Goal: Task Accomplishment & Management: Use online tool/utility

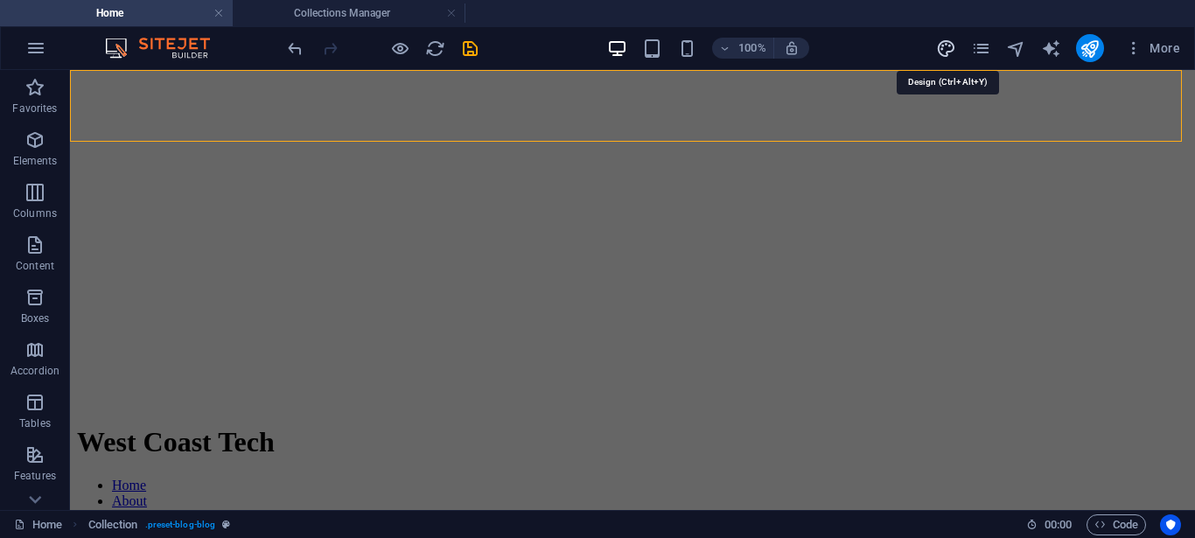
click at [950, 46] on icon "design" at bounding box center [946, 48] width 20 height 20
click at [940, 40] on icon "design" at bounding box center [946, 48] width 20 height 20
click at [978, 52] on icon "pages" at bounding box center [981, 48] width 20 height 20
click at [947, 50] on icon "design" at bounding box center [946, 48] width 20 height 20
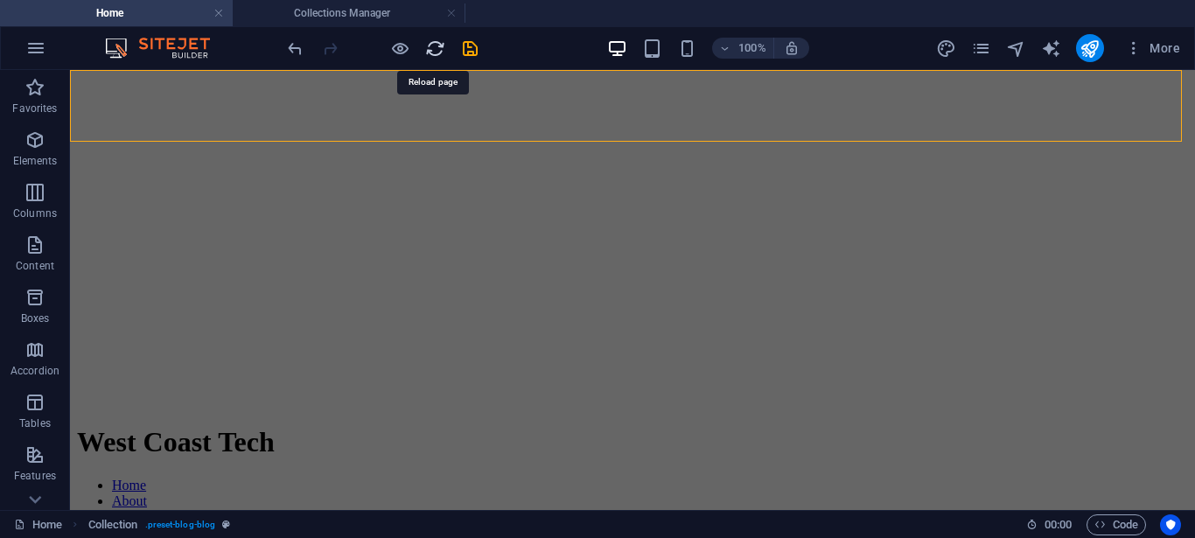
click at [429, 54] on icon "reload" at bounding box center [435, 48] width 20 height 20
click at [1179, 55] on span "More" at bounding box center [1152, 47] width 55 height 17
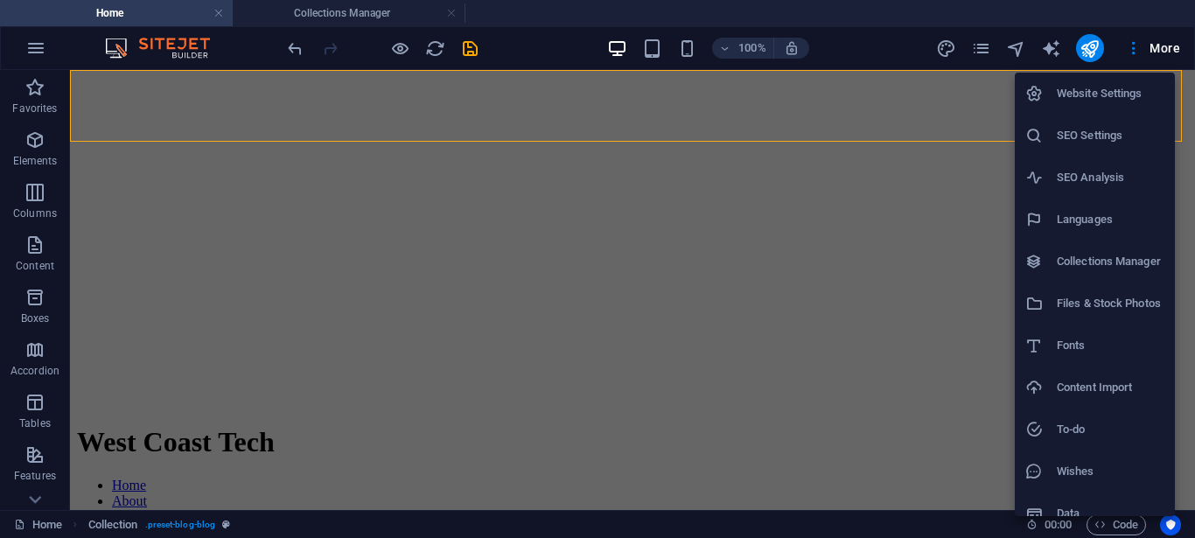
click at [1089, 258] on h6 "Collections Manager" at bounding box center [1111, 261] width 108 height 21
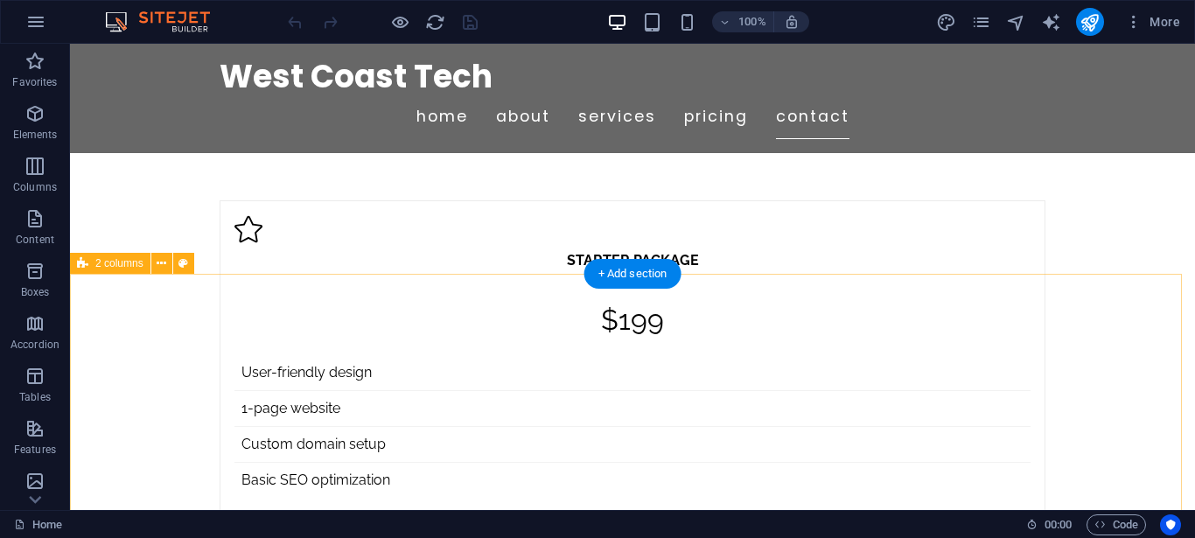
scroll to position [4199, 0]
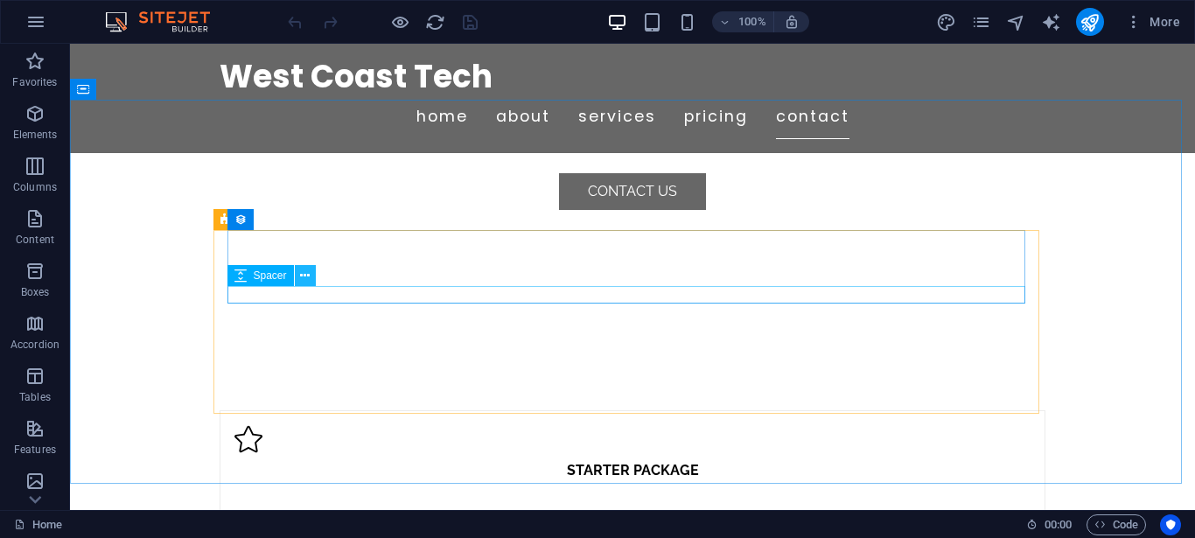
click at [300, 274] on icon at bounding box center [305, 276] width 10 height 18
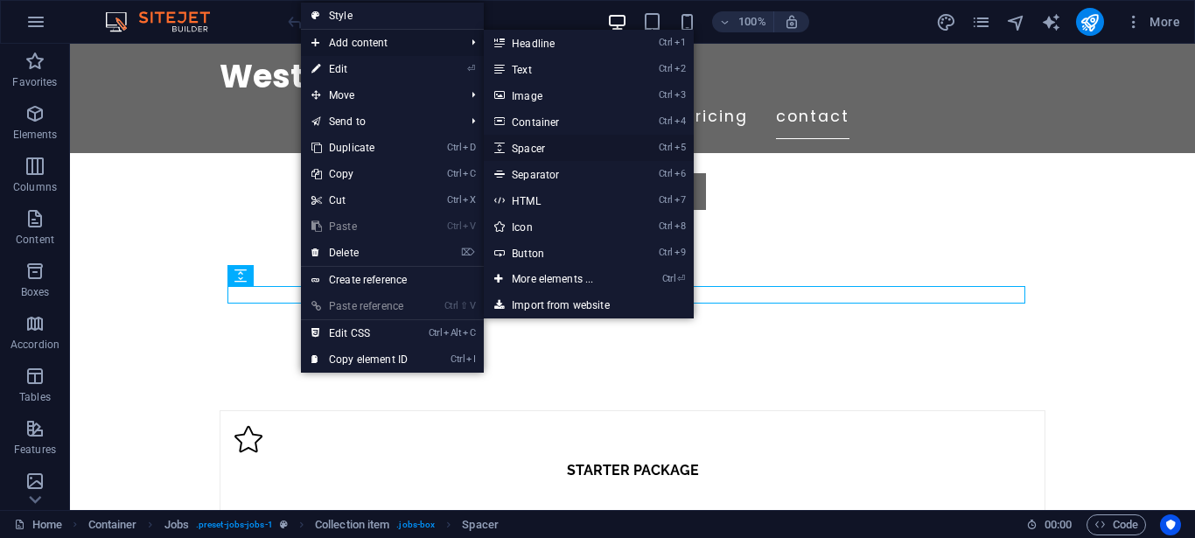
click at [572, 145] on link "Ctrl 5 Spacer" at bounding box center [556, 148] width 144 height 26
select select "px"
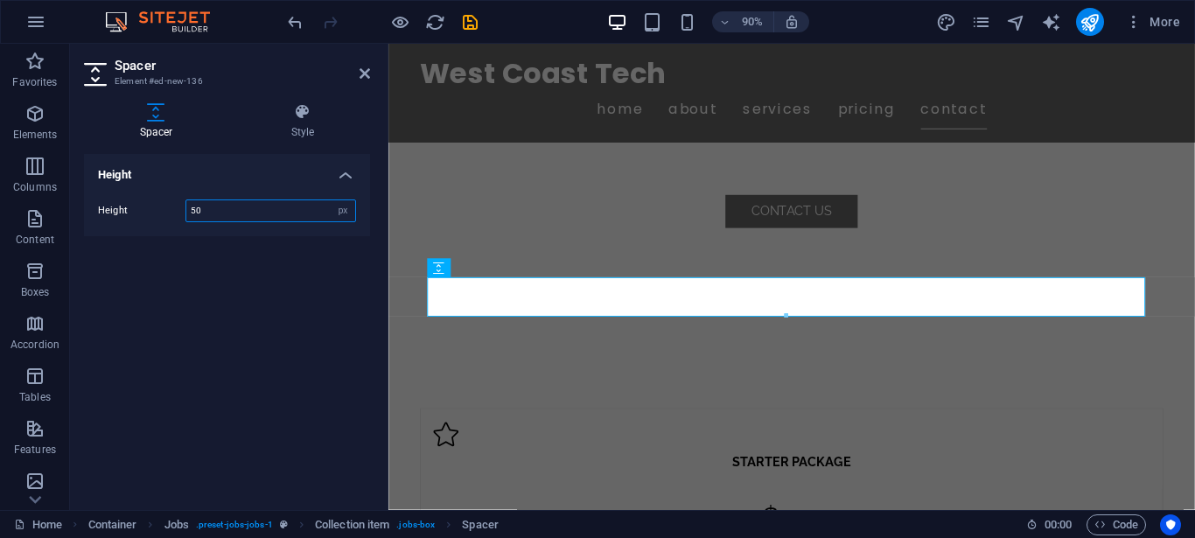
type input "1"
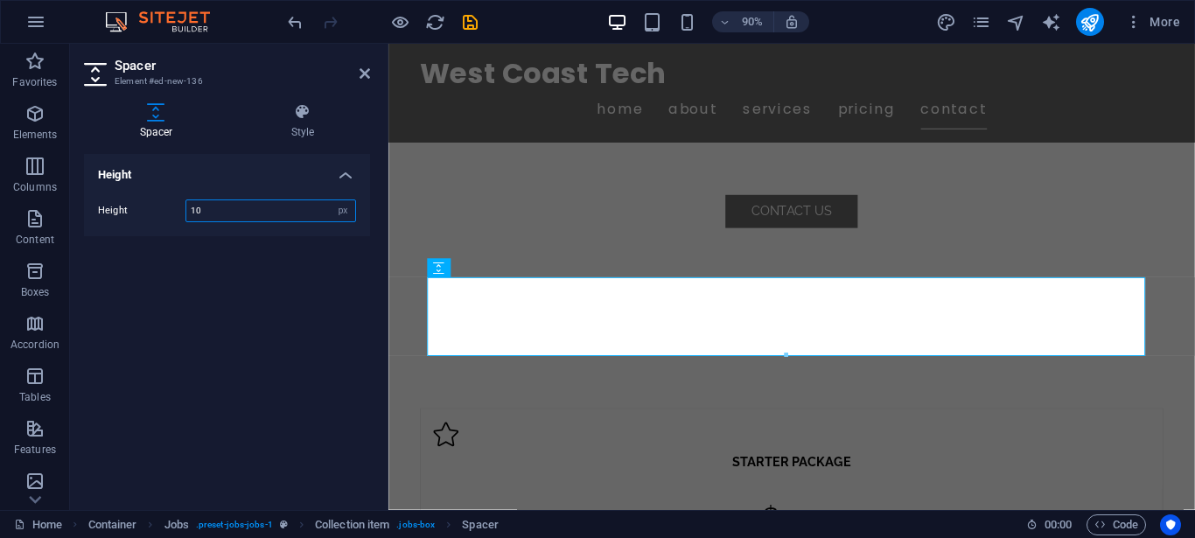
type input "1"
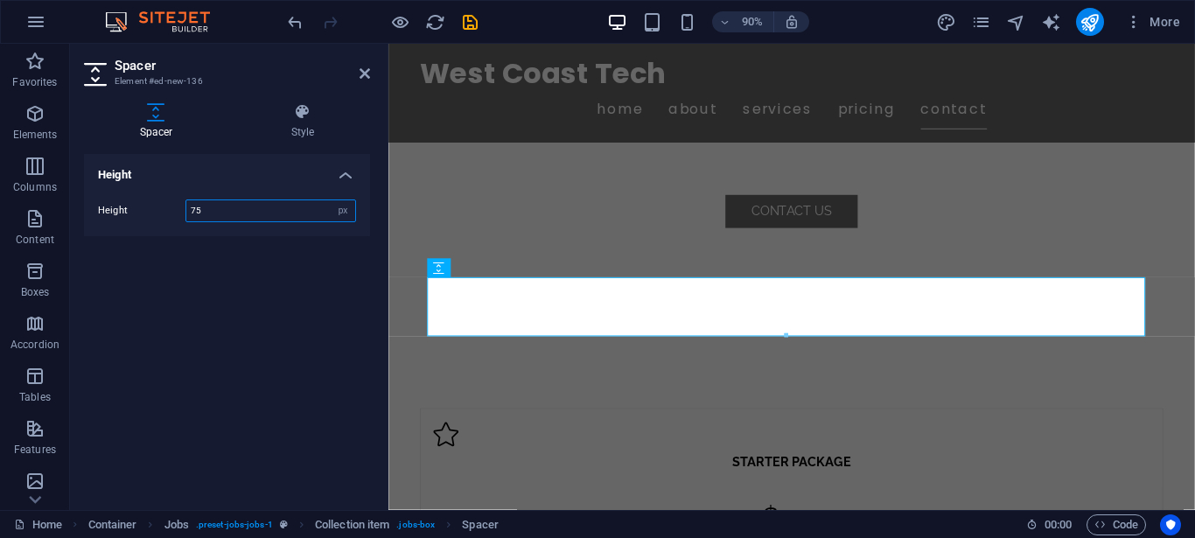
type input "75"
click at [245, 286] on div "Height Height 75 px rem vh vw" at bounding box center [227, 325] width 286 height 342
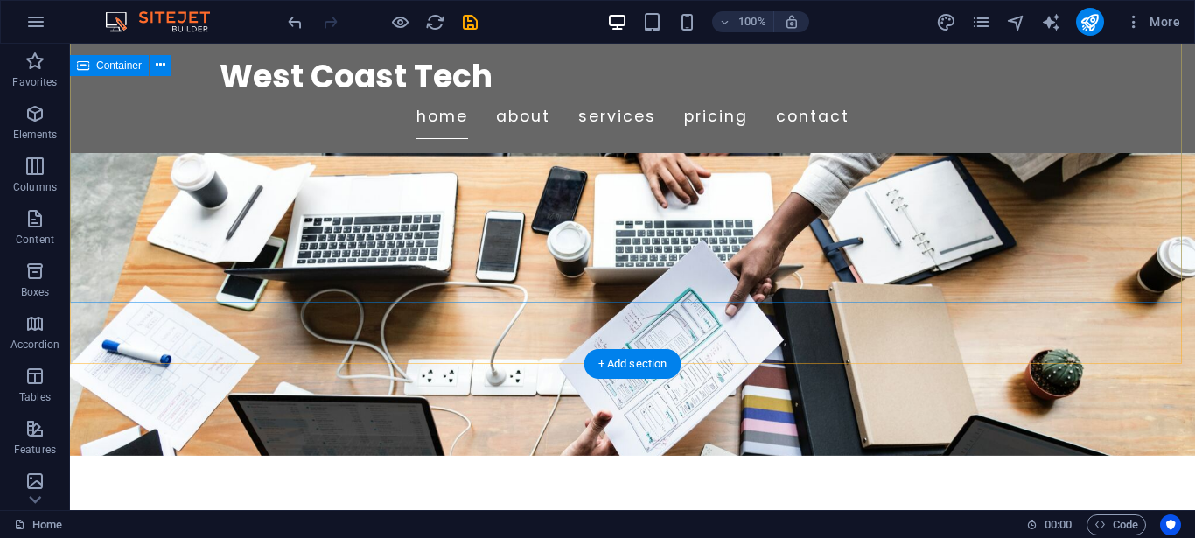
scroll to position [105, 0]
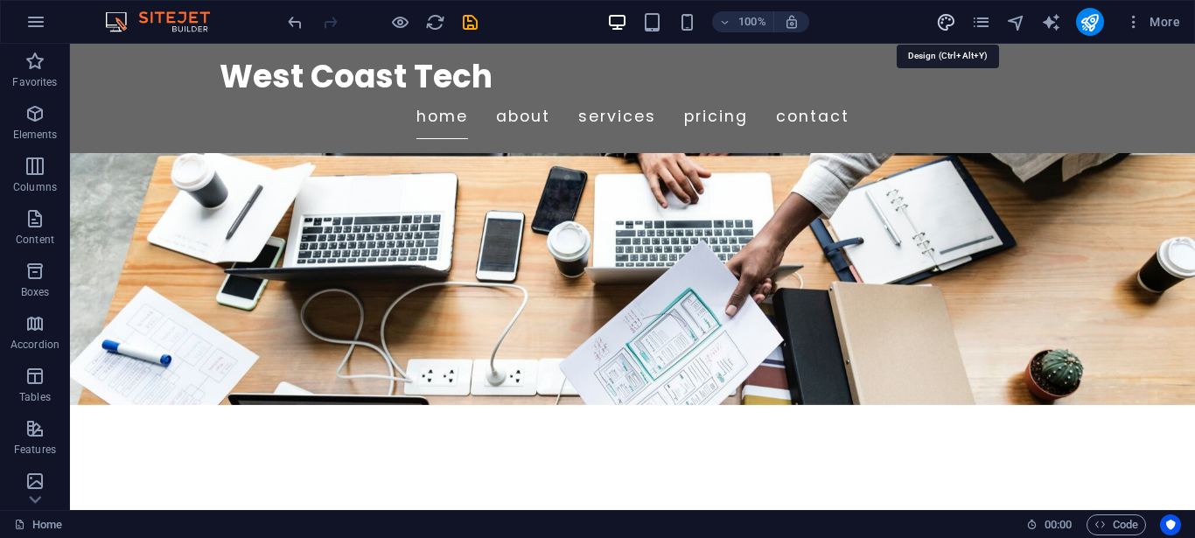
click at [949, 22] on icon "design" at bounding box center [946, 22] width 20 height 20
select select "px"
select select "400"
select select "px"
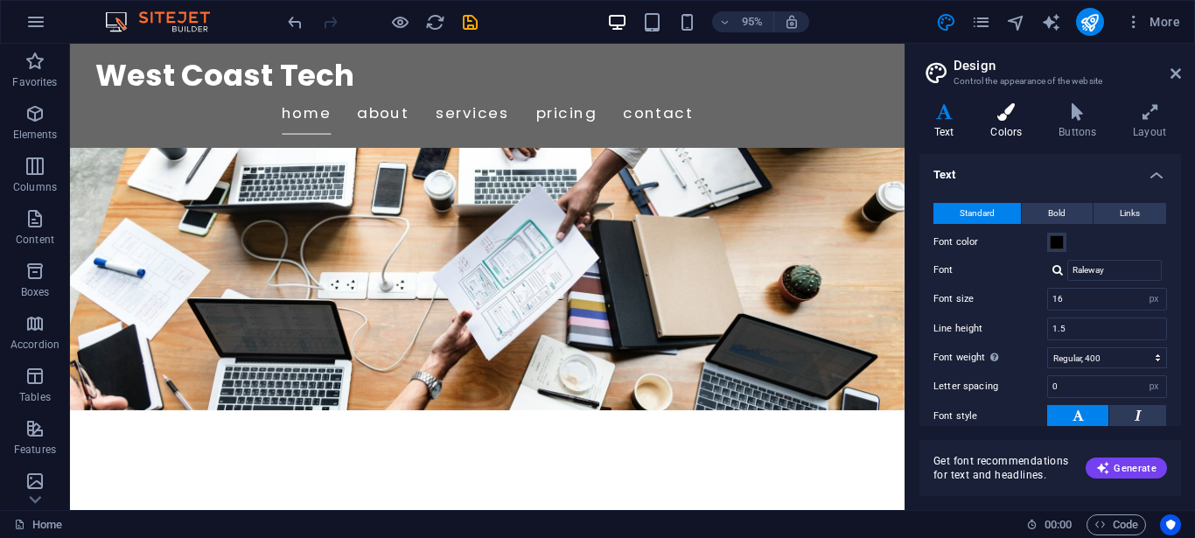
click at [1010, 126] on h4 "Colors" at bounding box center [1010, 121] width 68 height 37
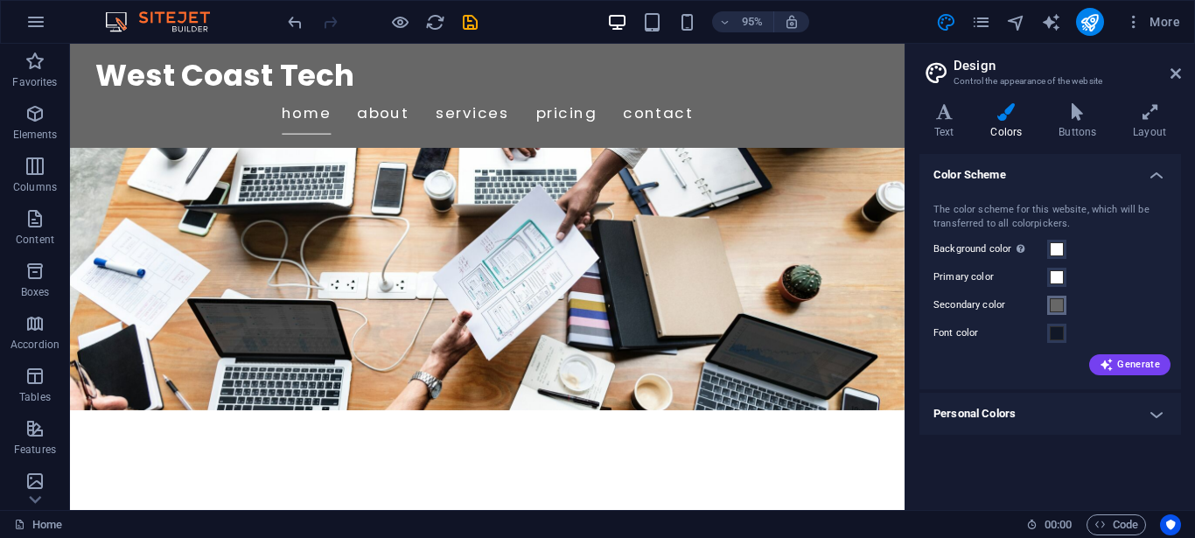
click at [1060, 303] on span at bounding box center [1057, 305] width 14 height 14
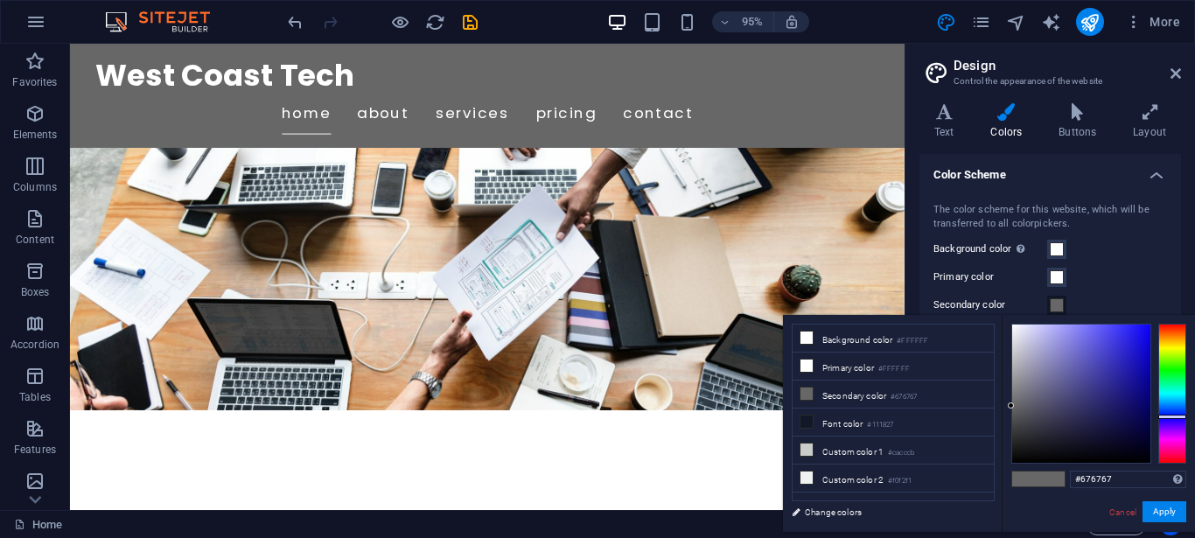
click at [1164, 416] on div at bounding box center [1172, 394] width 28 height 140
click at [1129, 388] on div at bounding box center [1081, 394] width 138 height 138
type input "#322e97"
drag, startPoint x: 1129, startPoint y: 388, endPoint x: 1108, endPoint y: 380, distance: 23.6
click at [1108, 380] on div at bounding box center [1107, 379] width 6 height 6
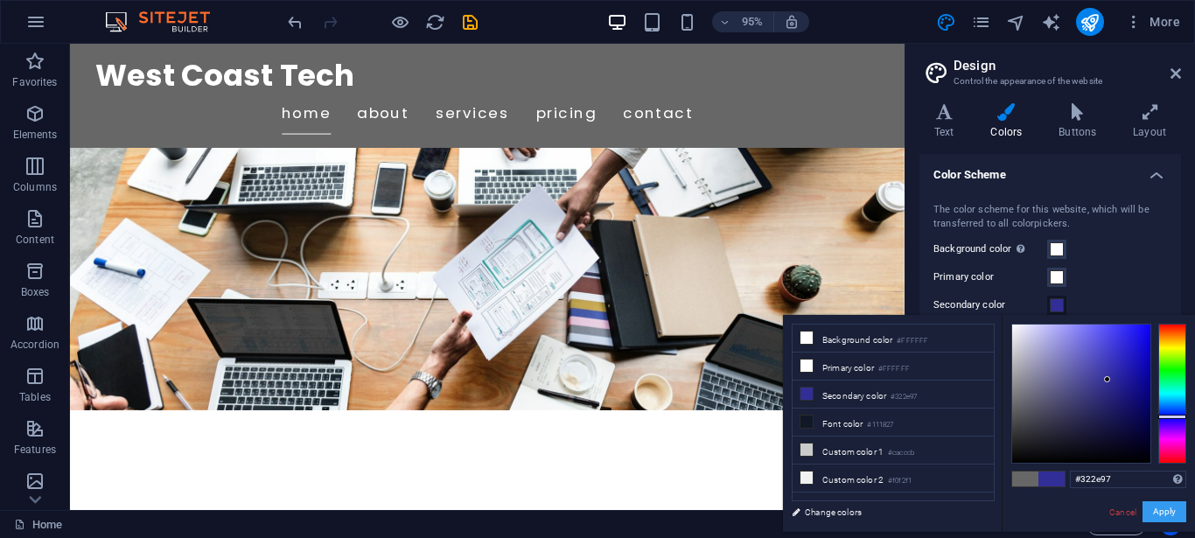
click at [1157, 513] on button "Apply" at bounding box center [1165, 511] width 44 height 21
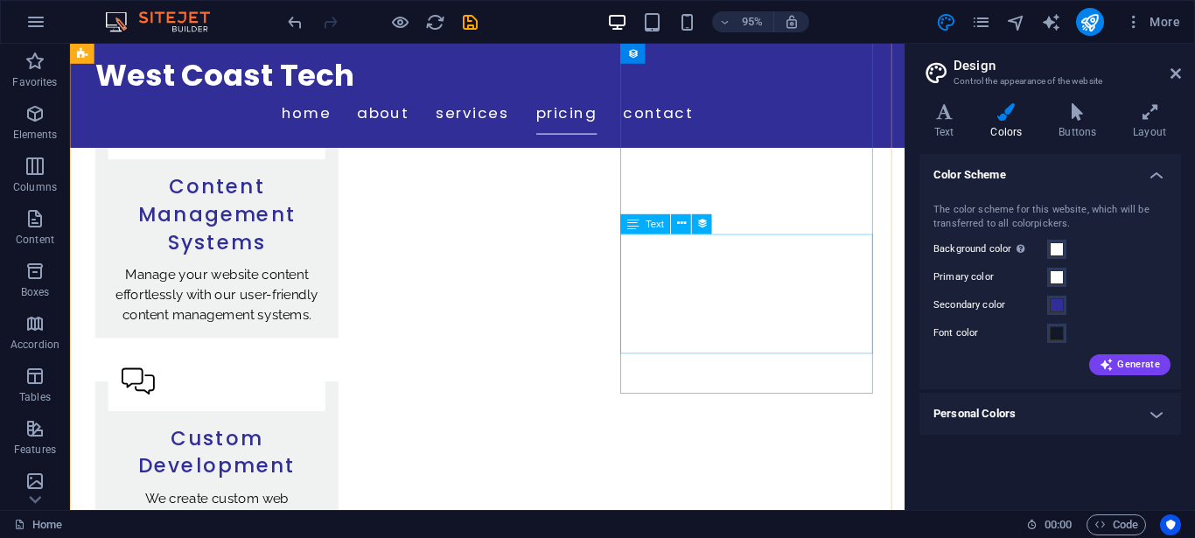
scroll to position [3255, 0]
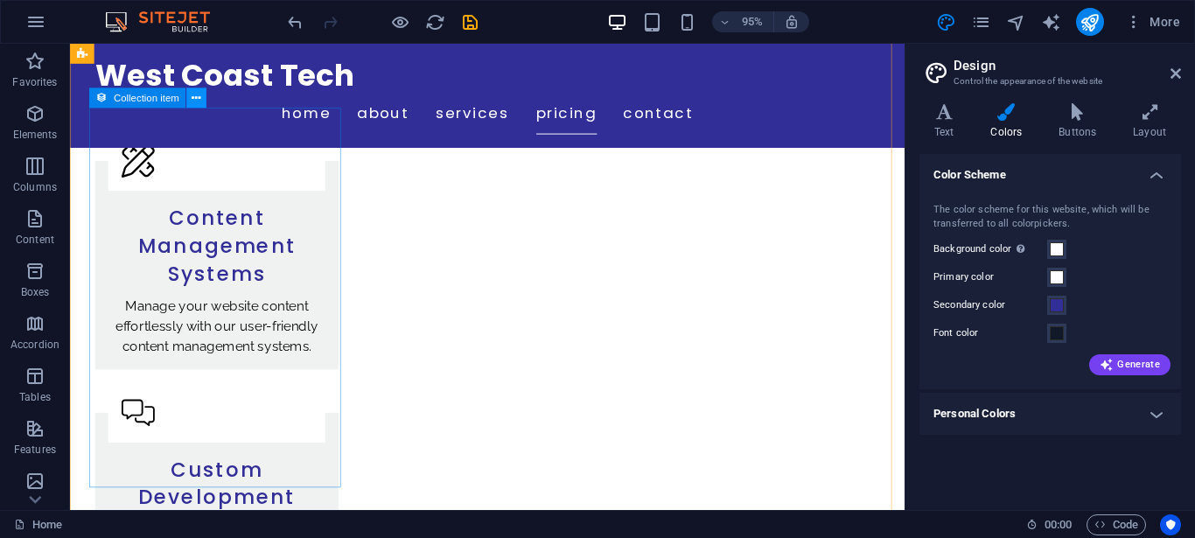
click at [192, 100] on icon at bounding box center [196, 97] width 9 height 17
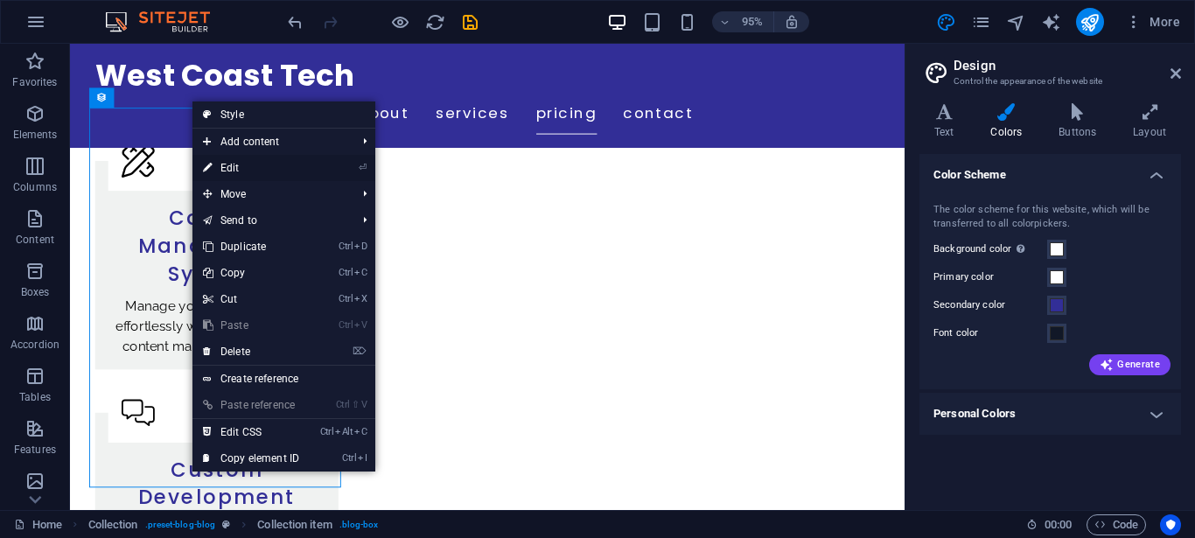
click at [240, 166] on link "⏎ Edit" at bounding box center [250, 168] width 117 height 26
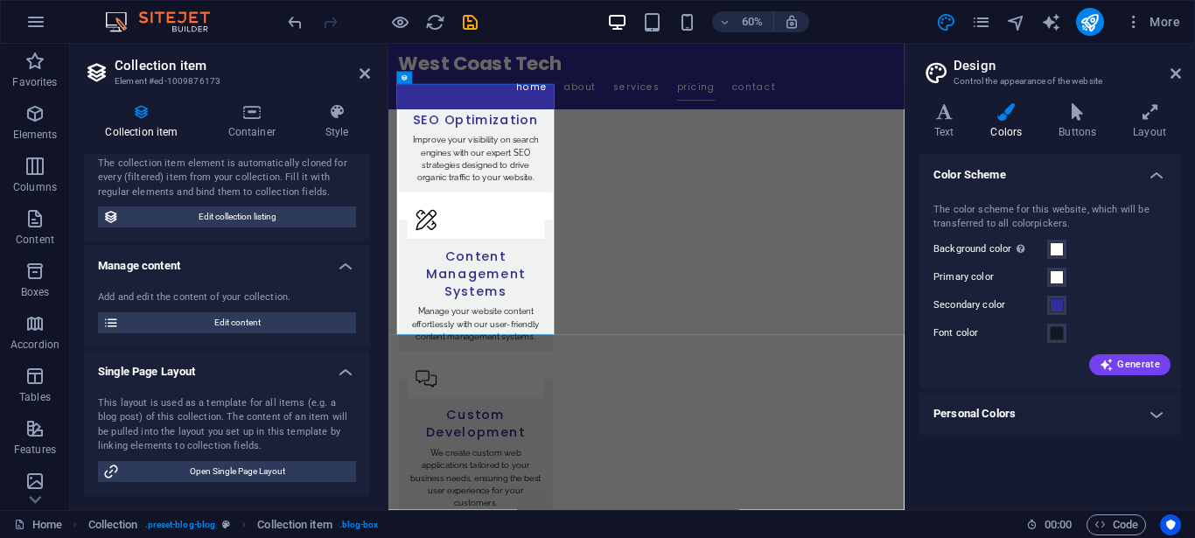
scroll to position [0, 0]
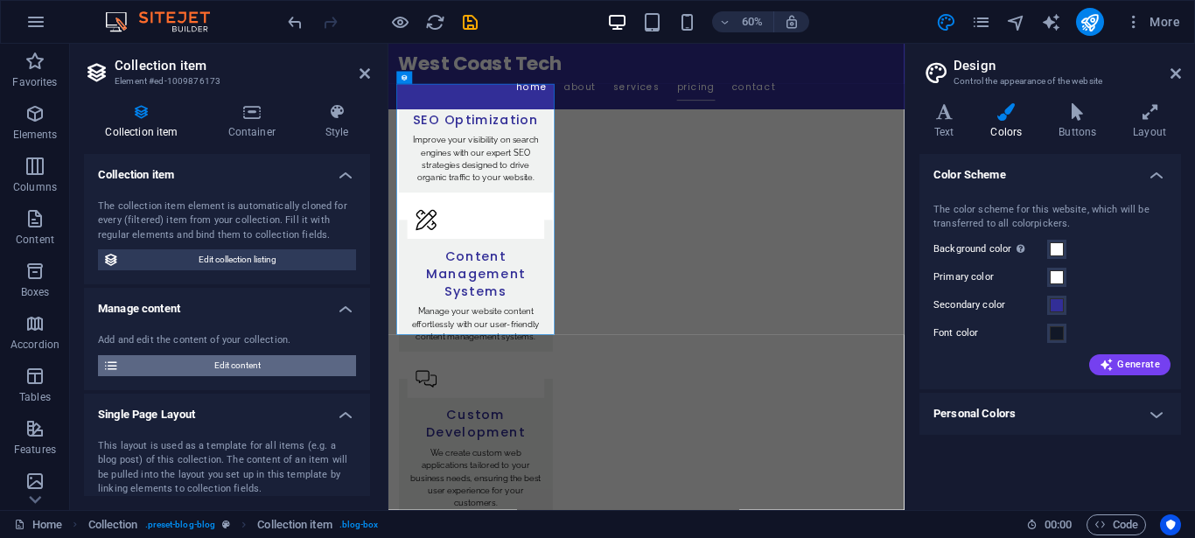
click at [240, 363] on span "Edit content" at bounding box center [237, 365] width 227 height 21
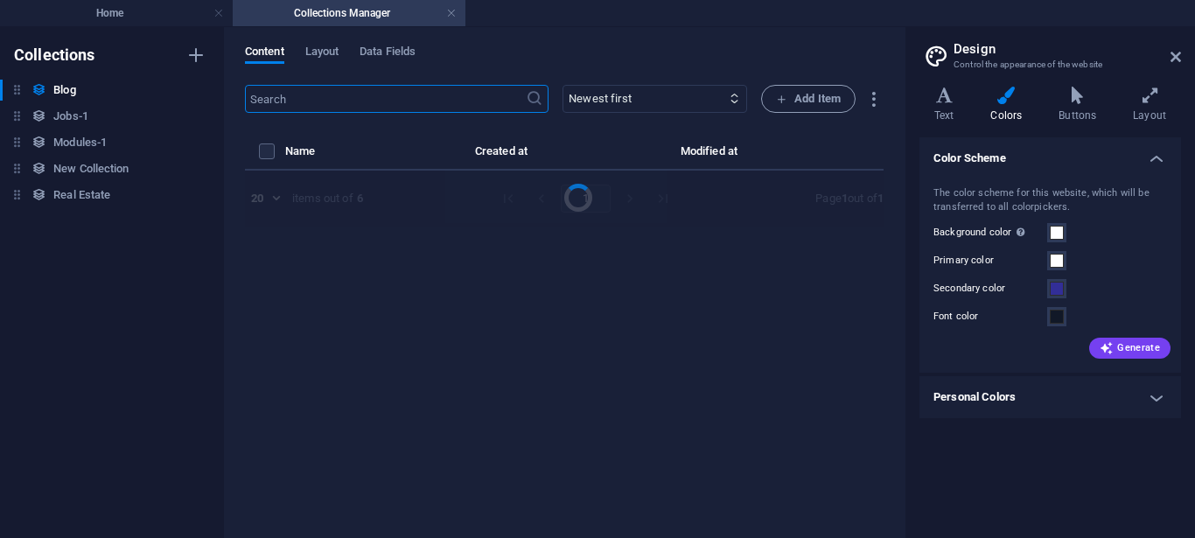
select select "Category 2"
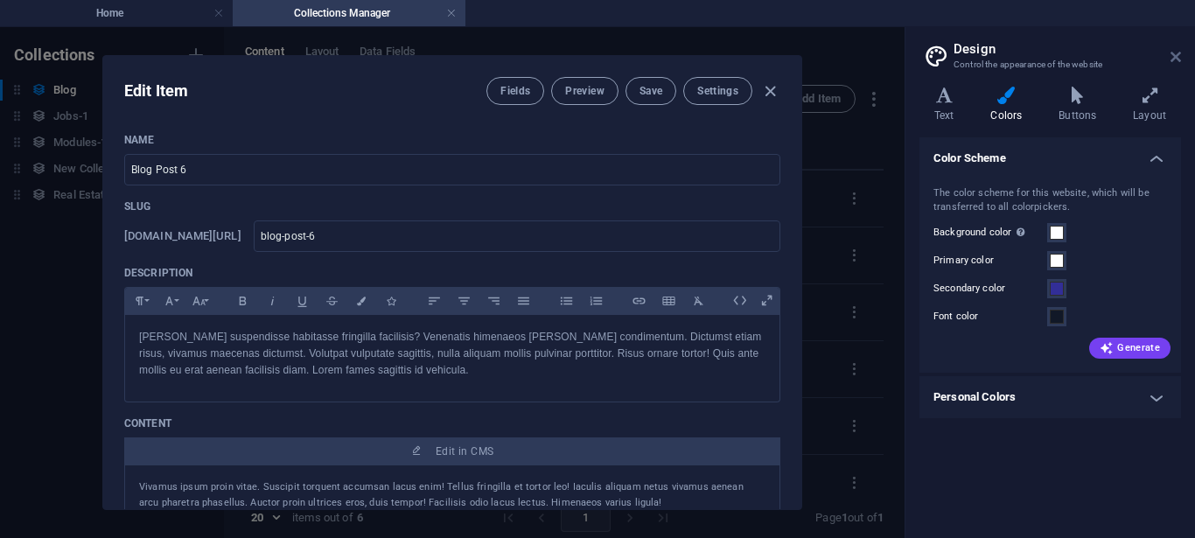
click at [1171, 55] on icon at bounding box center [1176, 57] width 10 height 14
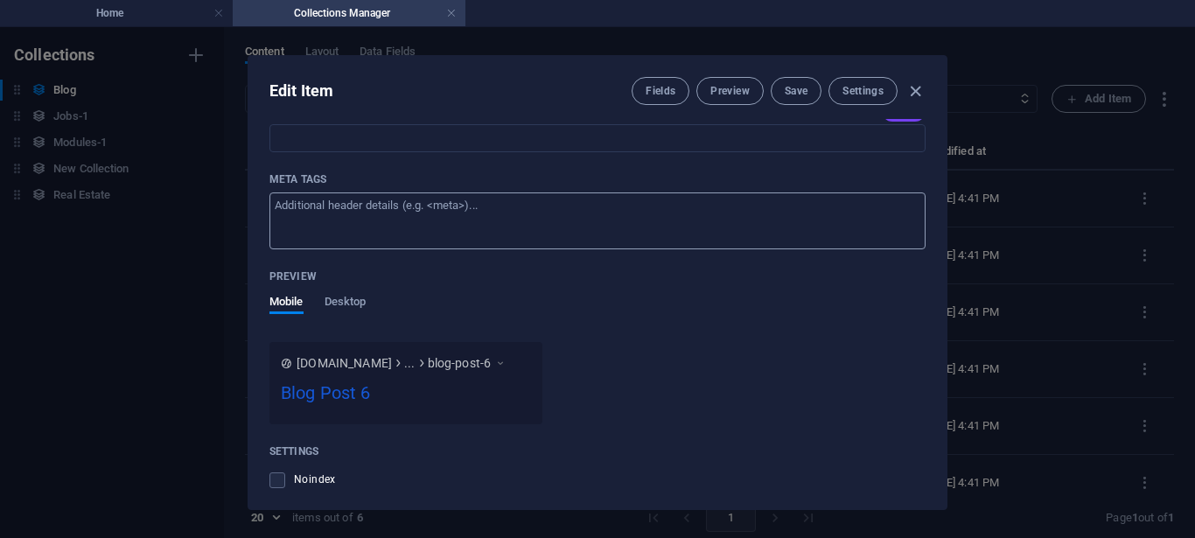
scroll to position [1383, 0]
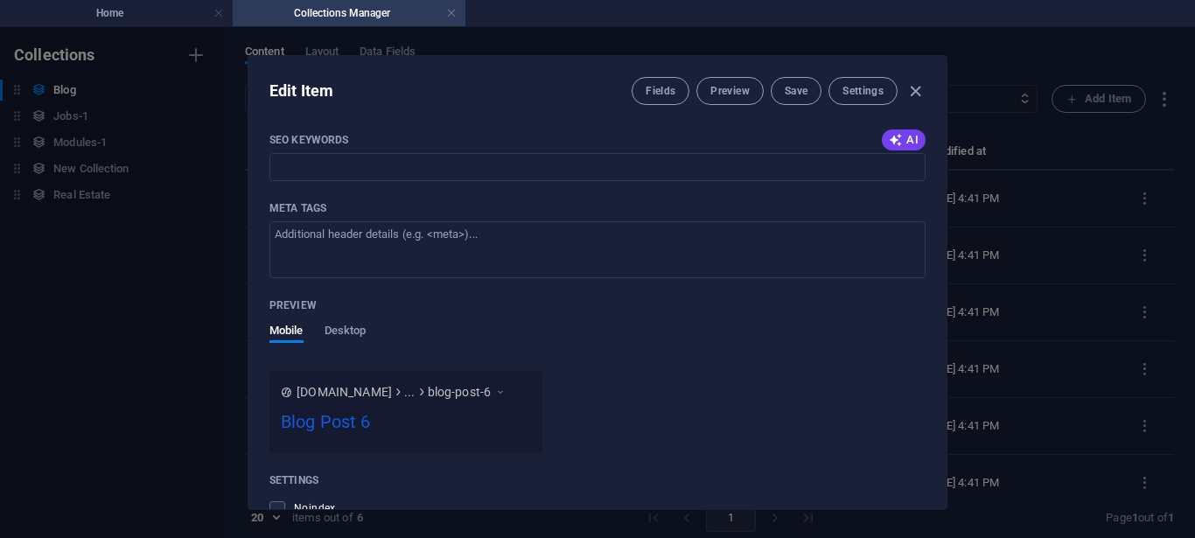
click at [60, 92] on div "Edit Item Fields Preview Save Settings Name Blog Post 6 ​ Slug www.example.com/…" at bounding box center [597, 282] width 1195 height 511
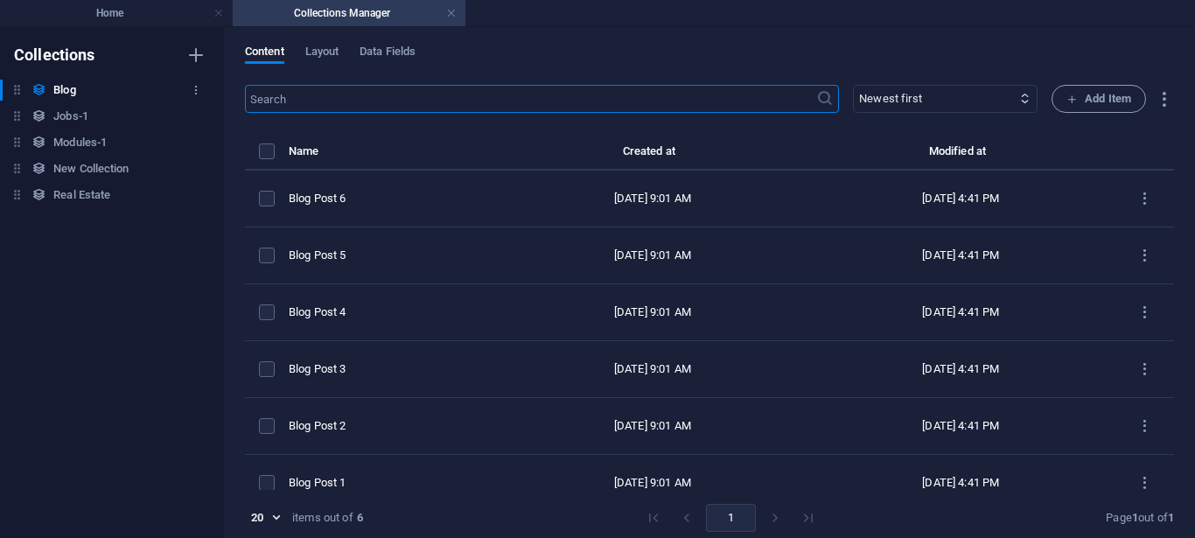
scroll to position [0, 0]
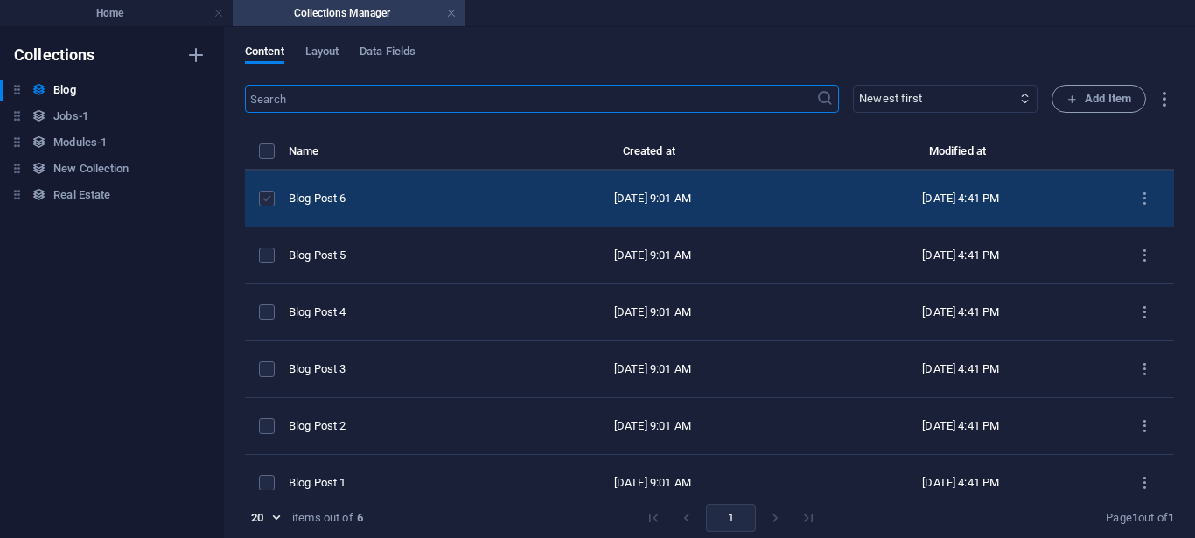
click at [266, 198] on label "items list" at bounding box center [267, 199] width 16 height 16
click at [0, 0] on input "items list" at bounding box center [0, 0] width 0 height 0
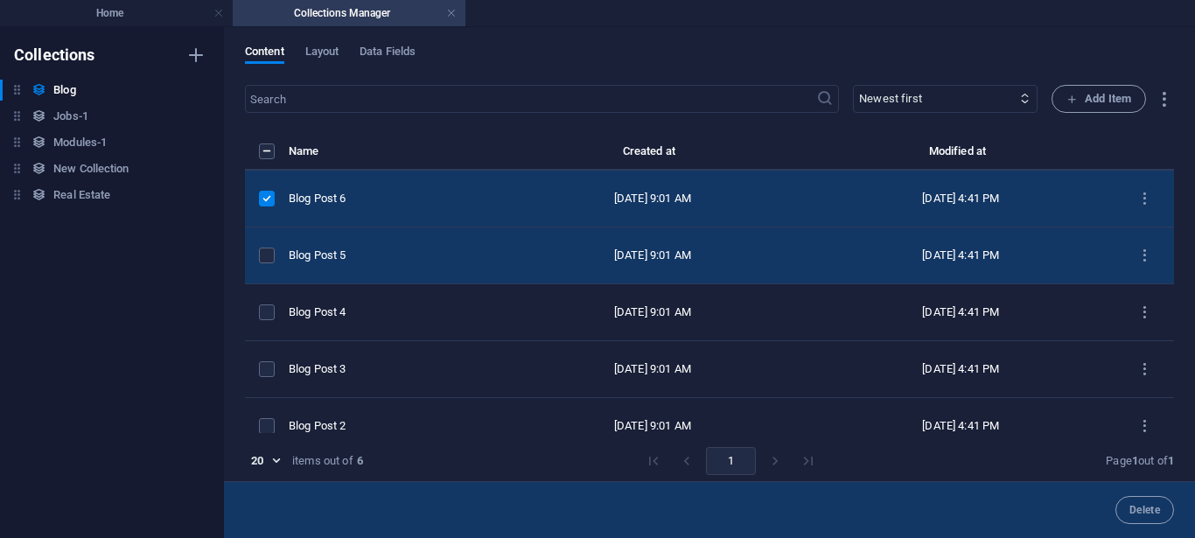
click at [263, 264] on td "items list" at bounding box center [267, 255] width 44 height 57
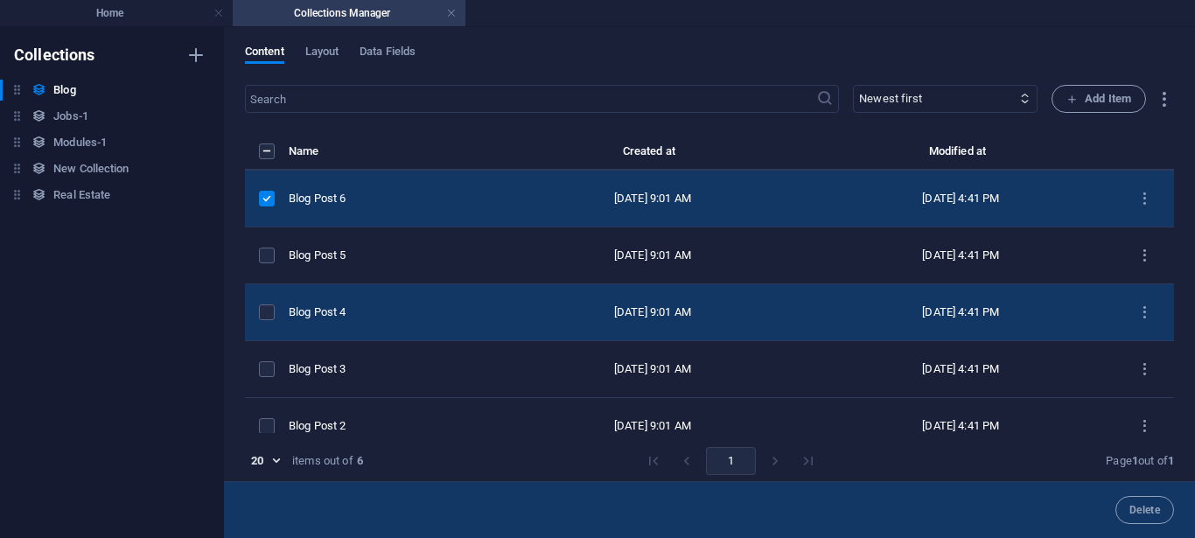
click at [262, 324] on td "items list" at bounding box center [267, 312] width 44 height 57
click at [262, 320] on td "items list" at bounding box center [267, 312] width 44 height 57
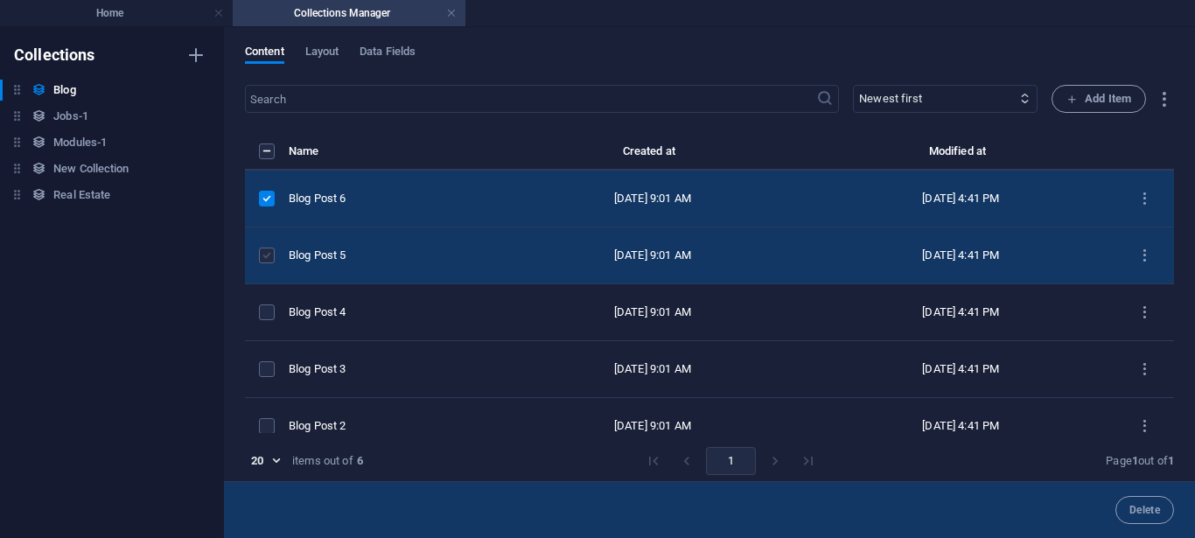
click at [264, 256] on label "items list" at bounding box center [267, 256] width 16 height 16
click at [0, 0] on input "items list" at bounding box center [0, 0] width 0 height 0
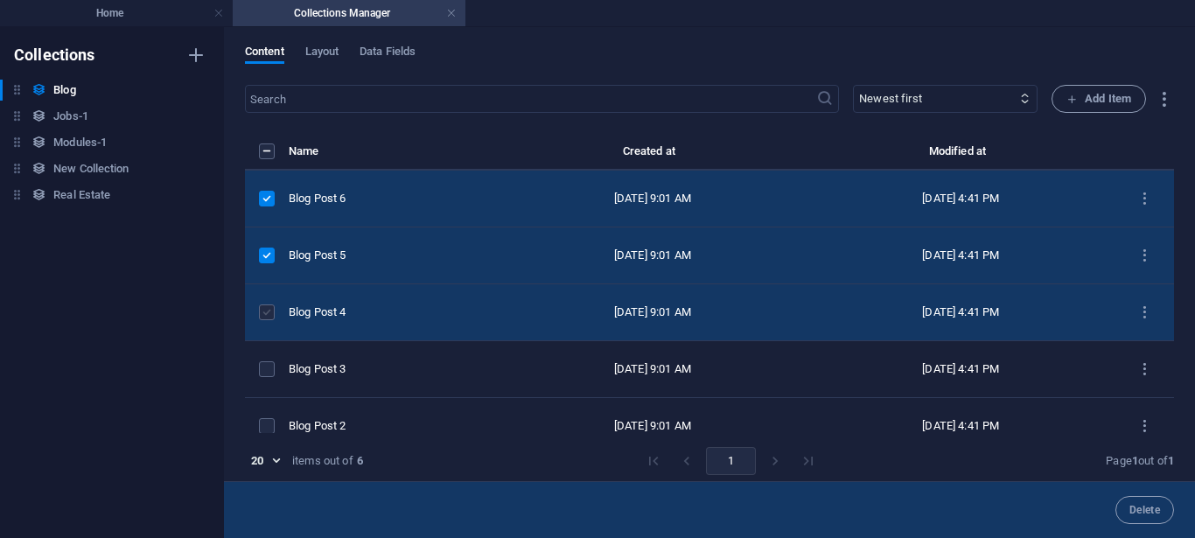
click at [269, 315] on label "items list" at bounding box center [267, 312] width 16 height 16
click at [0, 0] on input "items list" at bounding box center [0, 0] width 0 height 0
click at [1130, 511] on span "Delete" at bounding box center [1144, 510] width 31 height 10
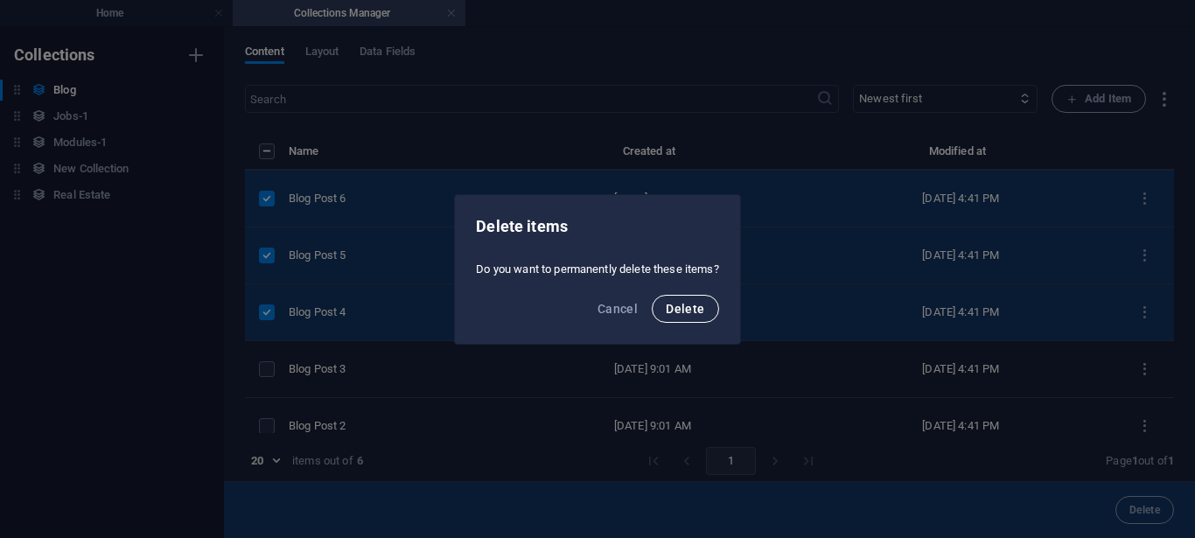
click at [697, 309] on span "Delete" at bounding box center [685, 309] width 38 height 14
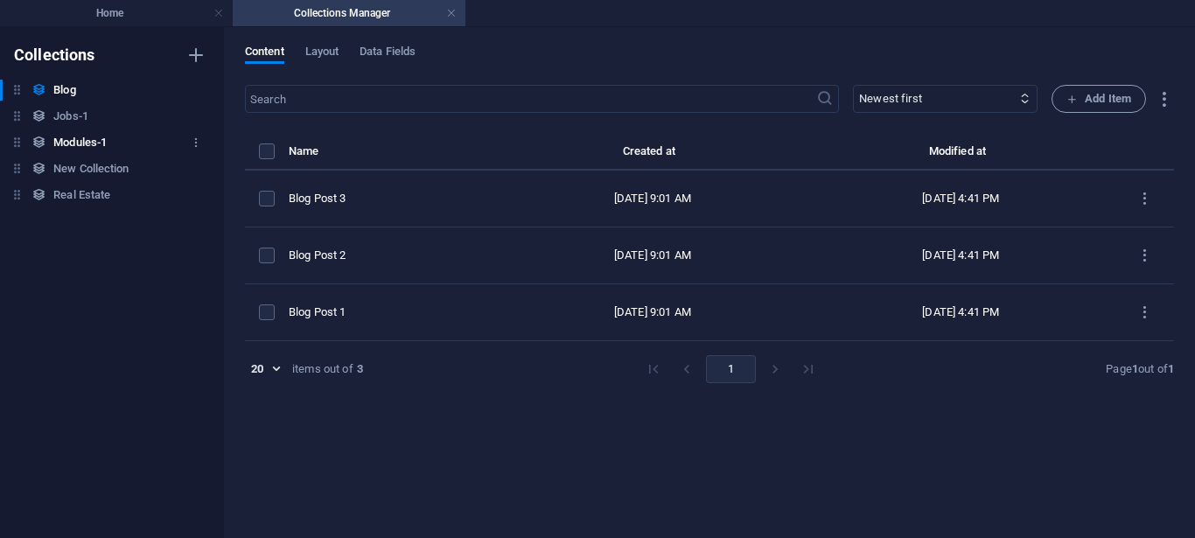
click at [63, 138] on h6 "Modules-1" at bounding box center [79, 142] width 53 height 21
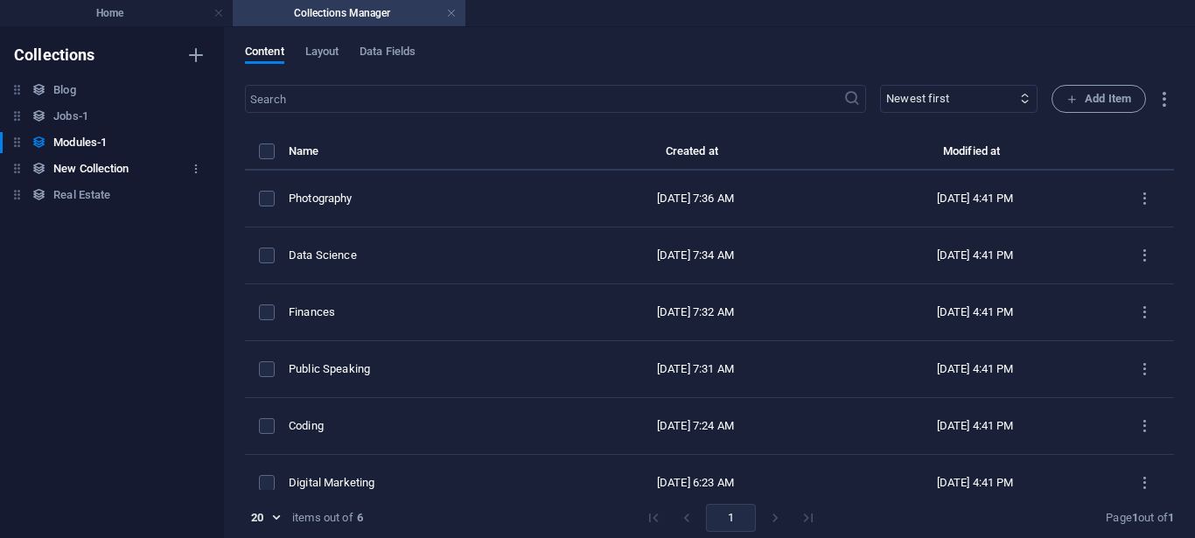
click at [106, 164] on h6 "New Collection" at bounding box center [90, 168] width 75 height 21
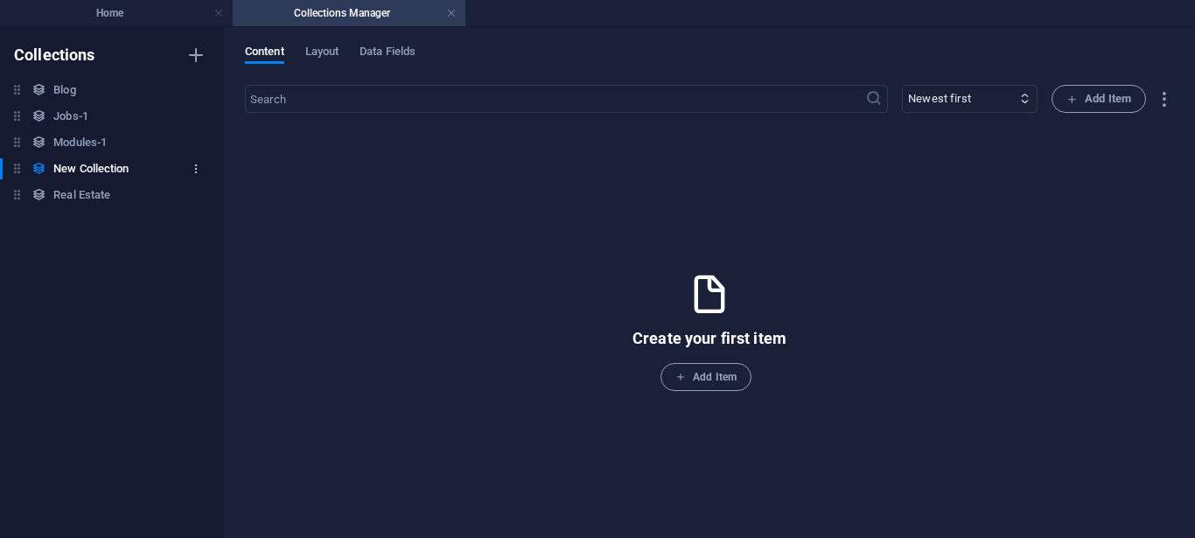
click at [193, 171] on icon "button" at bounding box center [196, 169] width 12 height 12
click at [187, 290] on h6 "Delete" at bounding box center [210, 287] width 47 height 21
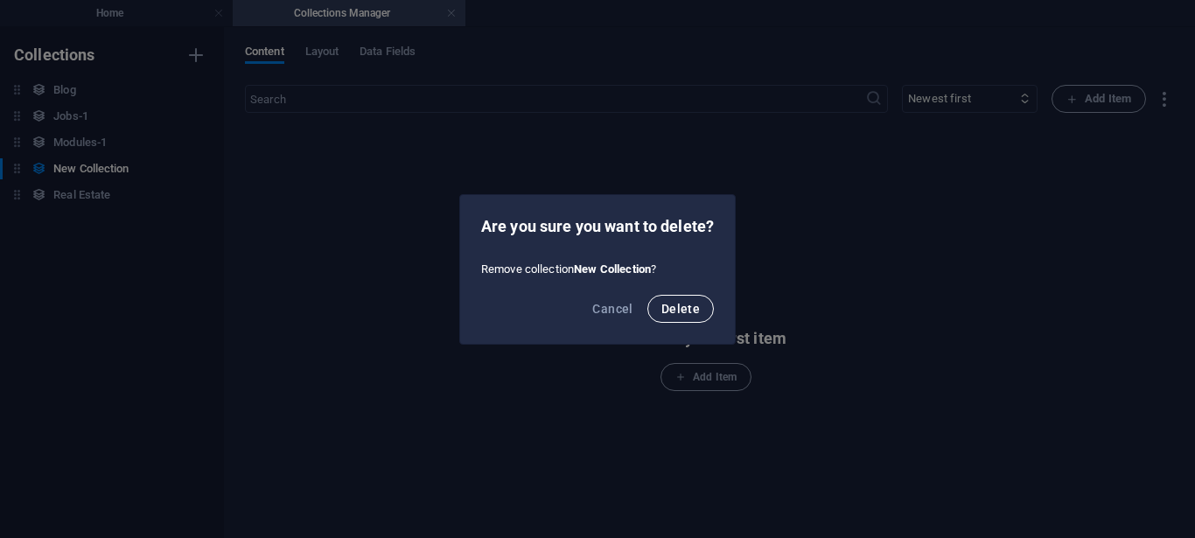
click at [677, 308] on span "Delete" at bounding box center [680, 309] width 38 height 14
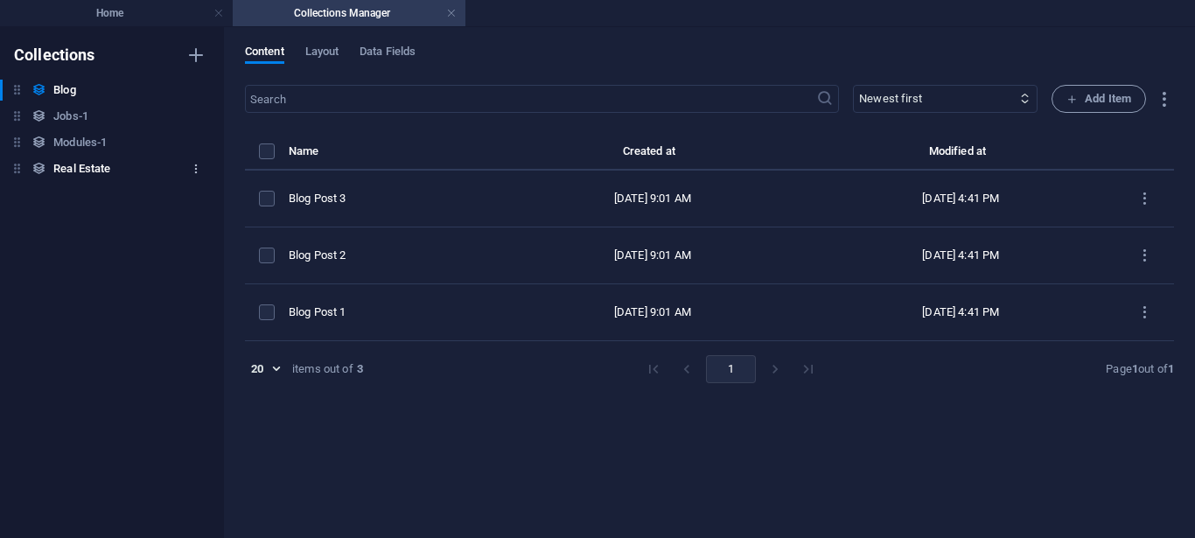
click at [190, 173] on icon "button" at bounding box center [196, 169] width 12 height 12
click at [202, 285] on h6 "Delete" at bounding box center [210, 287] width 47 height 21
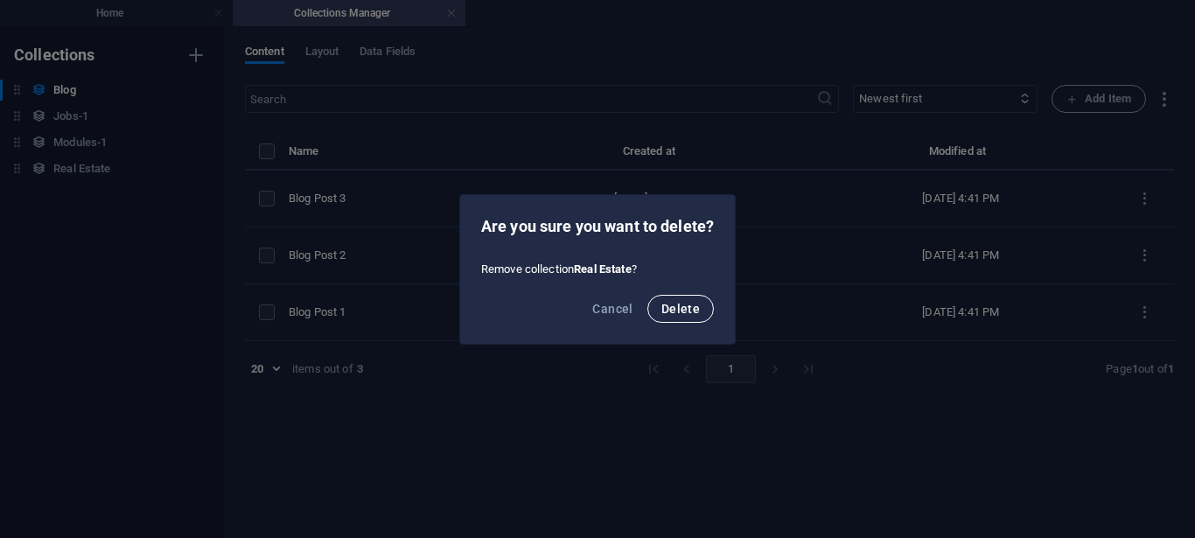
click at [668, 304] on span "Delete" at bounding box center [680, 309] width 38 height 14
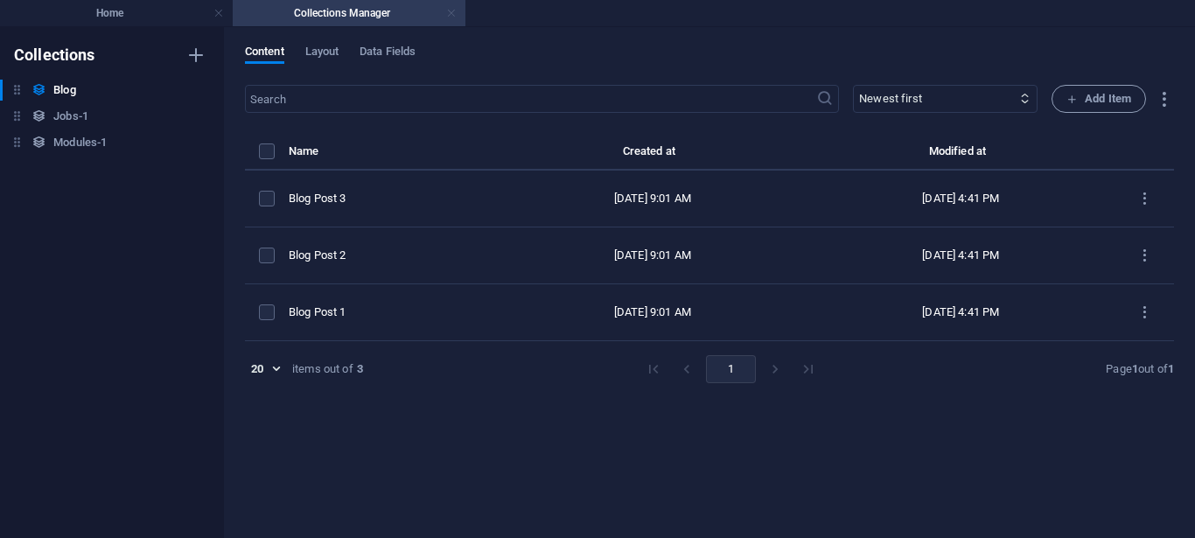
click at [454, 14] on link at bounding box center [451, 13] width 10 height 17
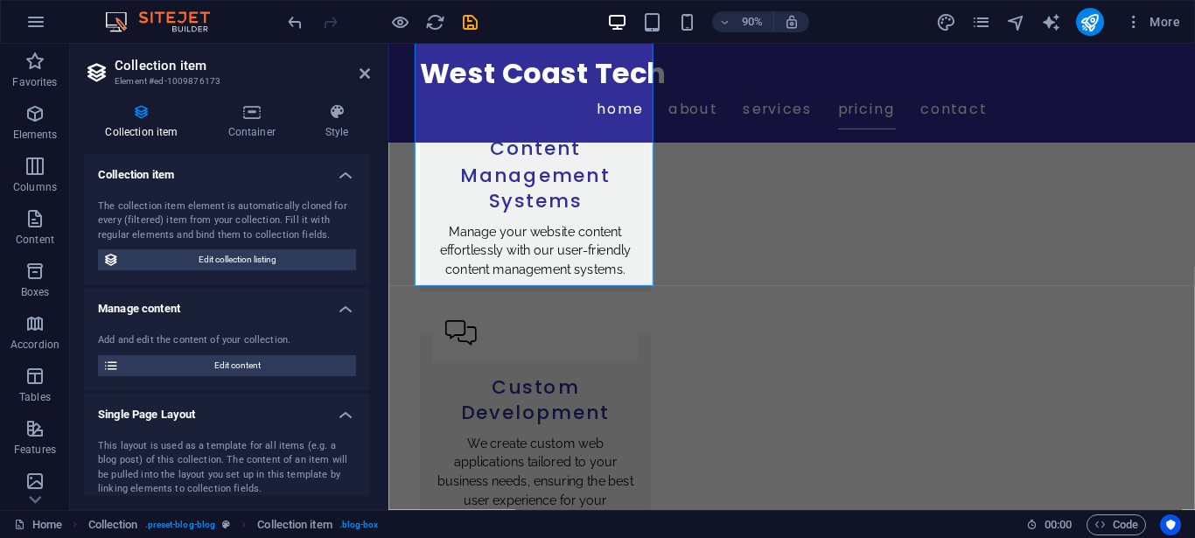
scroll to position [3452, 0]
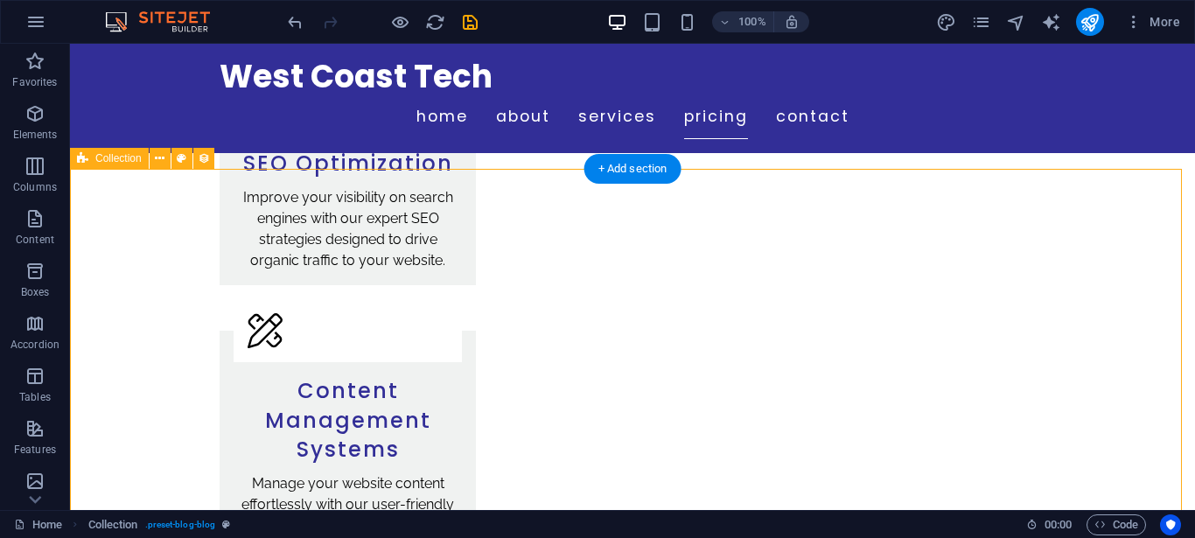
scroll to position [3137, 0]
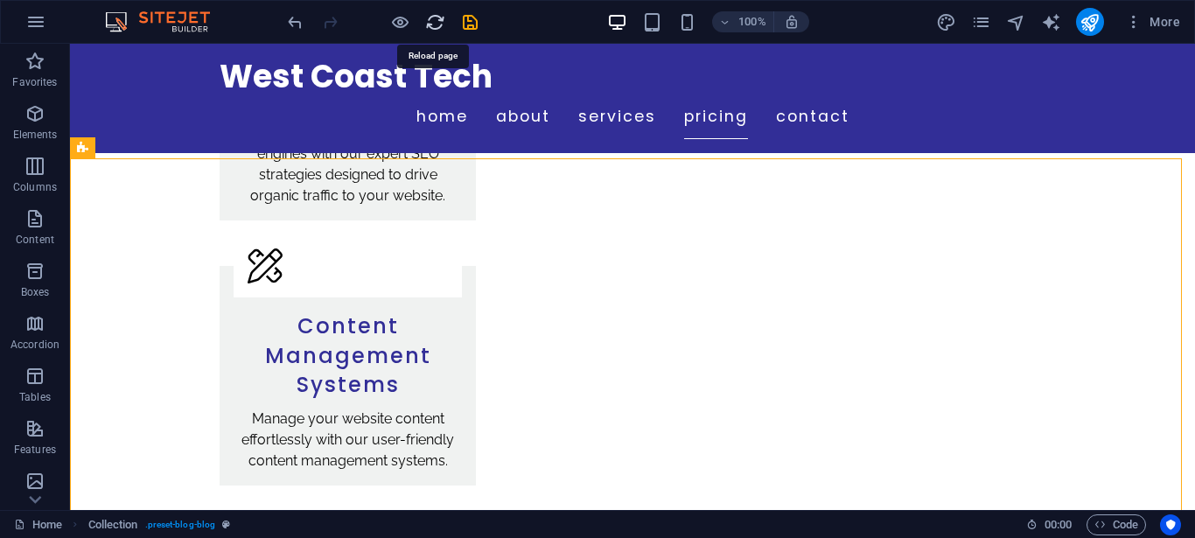
click at [436, 23] on icon "reload" at bounding box center [435, 22] width 20 height 20
click at [1094, 18] on icon "publish" at bounding box center [1090, 22] width 20 height 20
checkbox input "false"
